Goal: Transaction & Acquisition: Purchase product/service

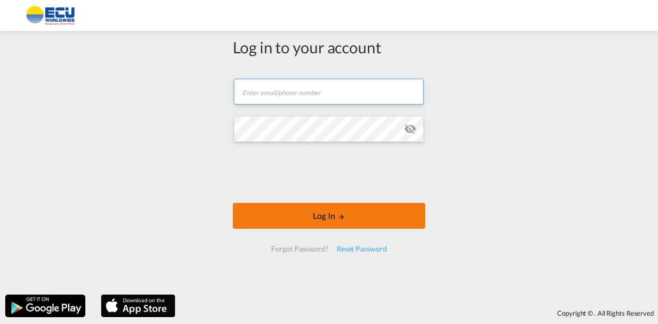
type input "[PERSON_NAME][EMAIL_ADDRESS][DOMAIN_NAME]"
click at [339, 217] on md-icon "LOGIN" at bounding box center [341, 216] width 7 height 7
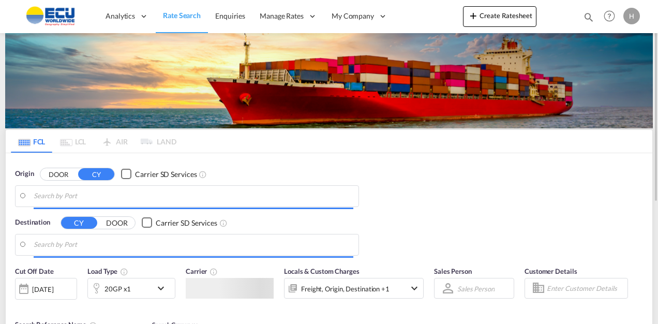
type input "Fos-[GEOGRAPHIC_DATA], [GEOGRAPHIC_DATA]"
type input "Mombasa, KEMBA"
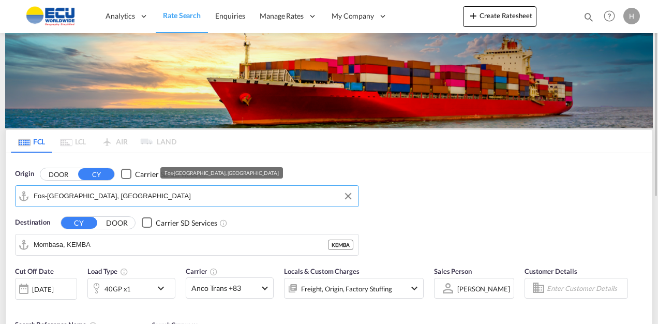
click at [256, 203] on input "Fos-[GEOGRAPHIC_DATA], [GEOGRAPHIC_DATA]" at bounding box center [194, 196] width 320 height 16
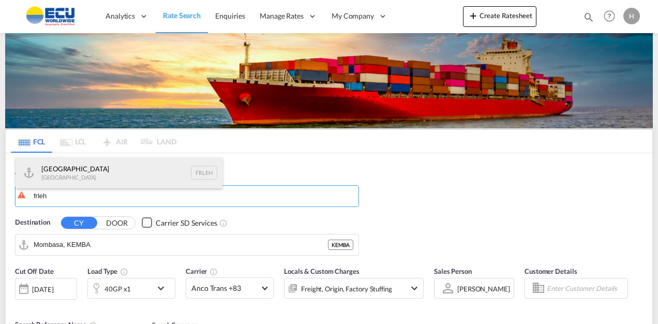
click at [82, 168] on div "Le Havre [GEOGRAPHIC_DATA] FRLEH" at bounding box center [119, 172] width 207 height 31
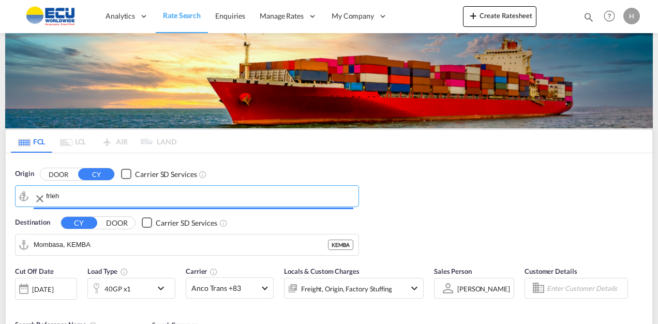
type input "[GEOGRAPHIC_DATA], [GEOGRAPHIC_DATA]"
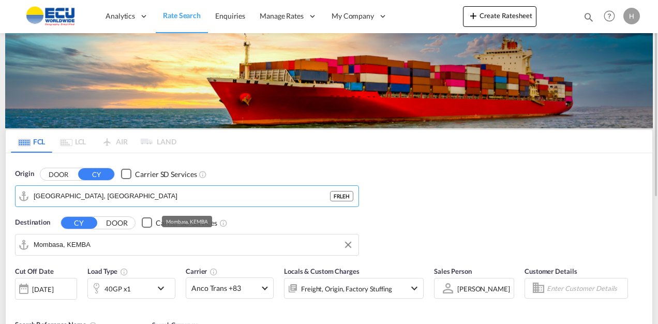
click at [131, 241] on input "Mombasa, KEMBA" at bounding box center [194, 245] width 320 height 16
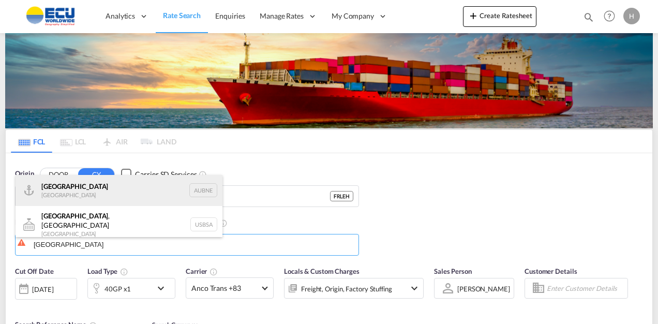
click at [87, 190] on div "[GEOGRAPHIC_DATA] [GEOGRAPHIC_DATA] AUBNE" at bounding box center [119, 190] width 207 height 31
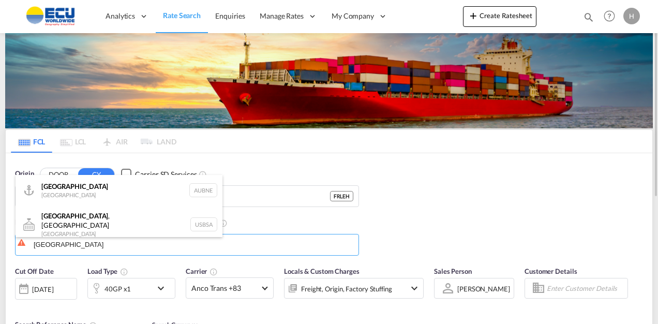
type input "[GEOGRAPHIC_DATA], AUBNE"
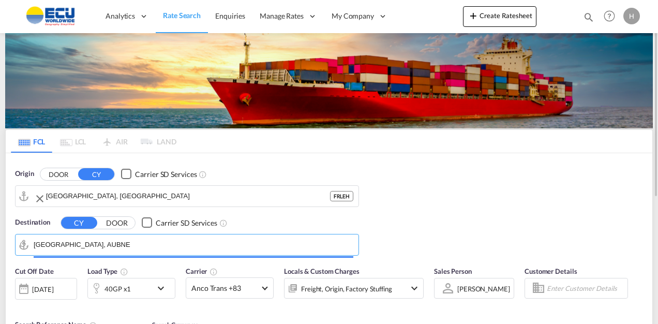
scroll to position [155, 0]
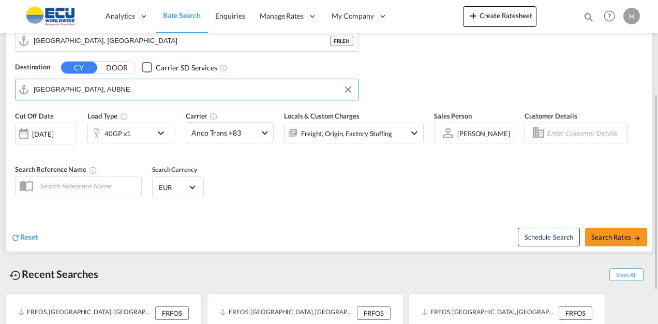
click at [132, 144] on div "Cut Off Date [DATE] [DATE] Load Type 40GP x1 Carrier Anco Trans +83 Online Rate…" at bounding box center [219, 132] width 409 height 43
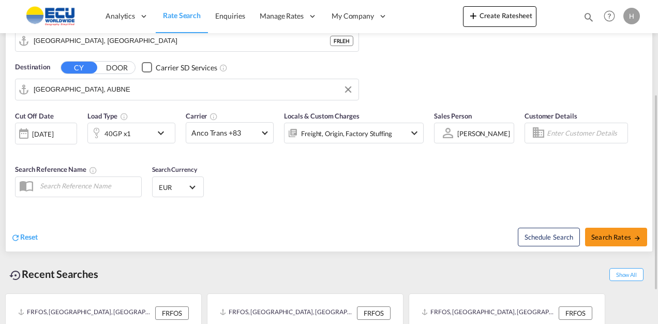
click at [131, 138] on div "40GP x1" at bounding box center [120, 133] width 64 height 21
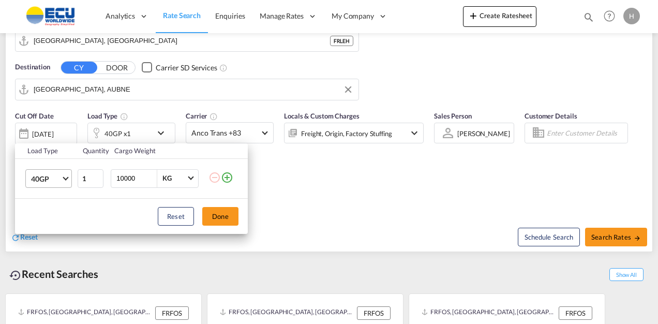
click at [59, 182] on span "40GP" at bounding box center [46, 179] width 30 height 10
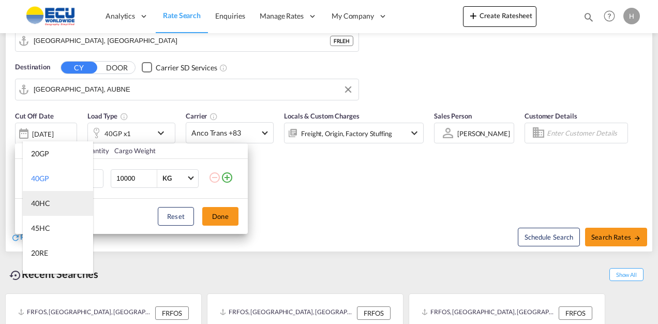
click at [49, 208] on div "40HC" at bounding box center [40, 203] width 19 height 10
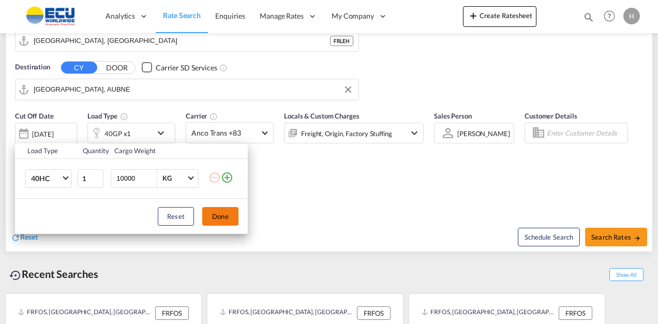
click at [222, 214] on button "Done" at bounding box center [220, 216] width 36 height 19
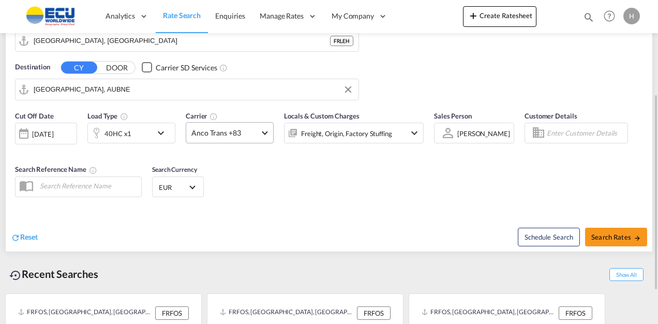
click at [224, 132] on span "Anco Trans +83" at bounding box center [224, 133] width 67 height 10
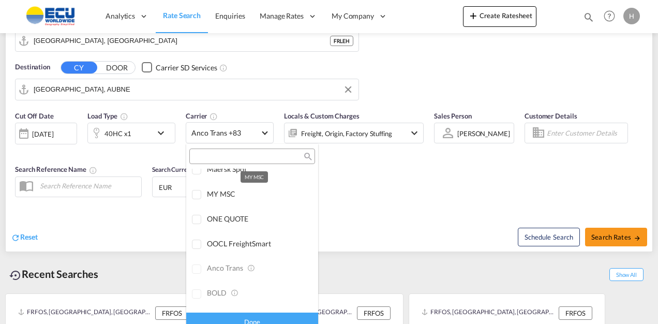
scroll to position [1, 0]
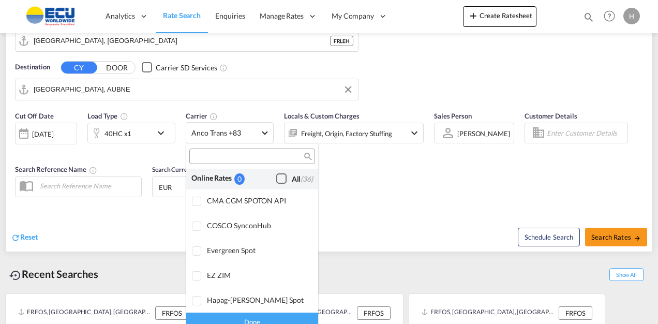
click at [277, 178] on div "Checkbox No Ink" at bounding box center [281, 178] width 10 height 10
click at [273, 315] on div "Done" at bounding box center [252, 321] width 132 height 18
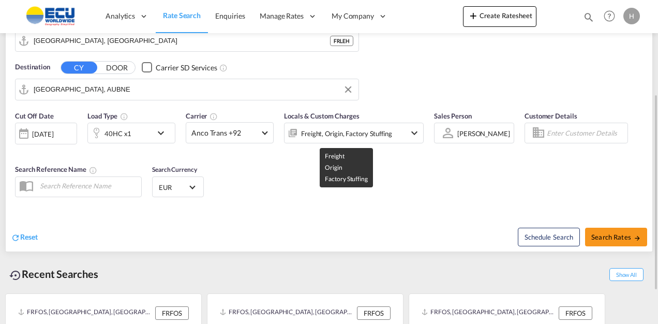
click at [354, 132] on div "Freight, Origin, Factory Stuffing" at bounding box center [346, 133] width 91 height 14
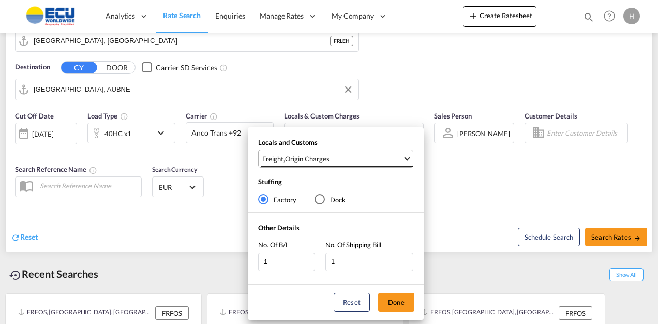
click at [357, 159] on span "Freight , Origin Charges" at bounding box center [332, 158] width 140 height 9
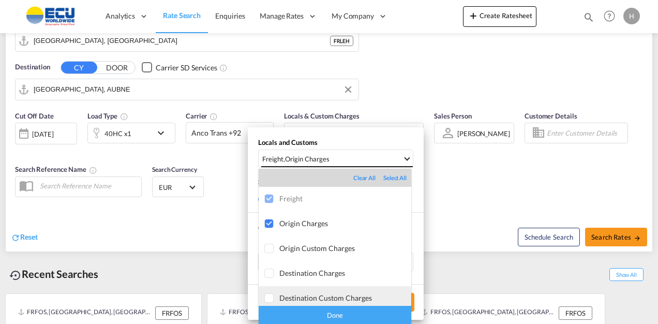
scroll to position [55, 0]
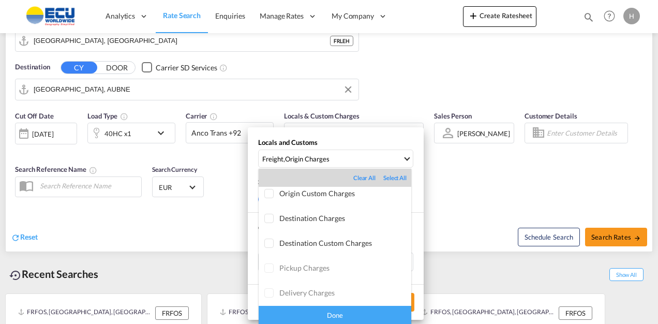
click at [351, 320] on div "Done" at bounding box center [335, 315] width 153 height 18
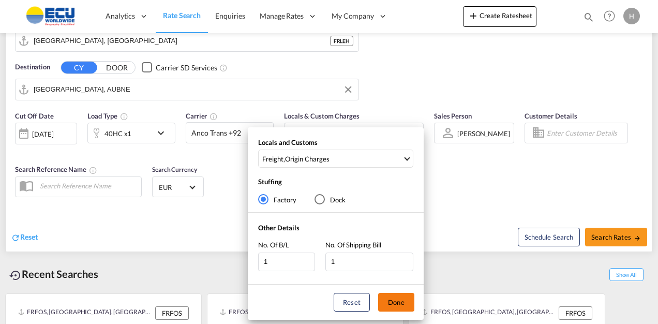
click at [399, 303] on button "Done" at bounding box center [396, 302] width 36 height 19
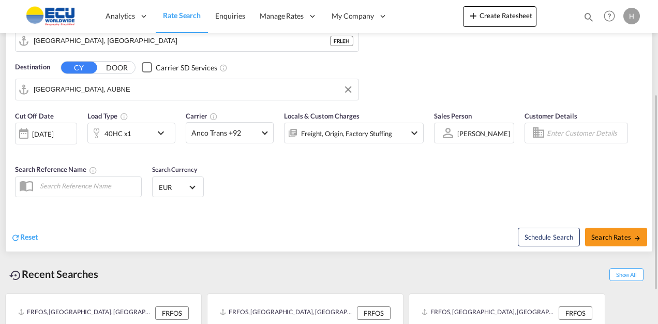
drag, startPoint x: 247, startPoint y: 202, endPoint x: 258, endPoint y: 199, distance: 10.8
click at [249, 202] on div "Cut Off Date [DATE] [DATE] Load Type 40HC x1 Carrier Anco Trans +92 Locals & Cu…" at bounding box center [329, 156] width 647 height 101
click at [620, 231] on button "Search Rates" at bounding box center [616, 237] width 62 height 19
type input "FRLEH to AUBNE / [DATE]"
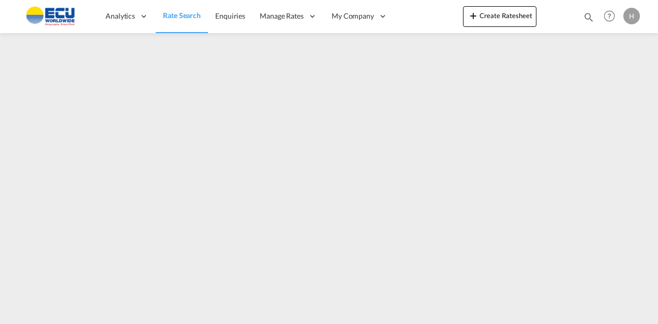
click at [489, 323] on html "Analytics Reports Dashboard Rate Search Enquiries Manage Rates Contract Rates" at bounding box center [329, 162] width 658 height 324
